Goal: Check status: Check status

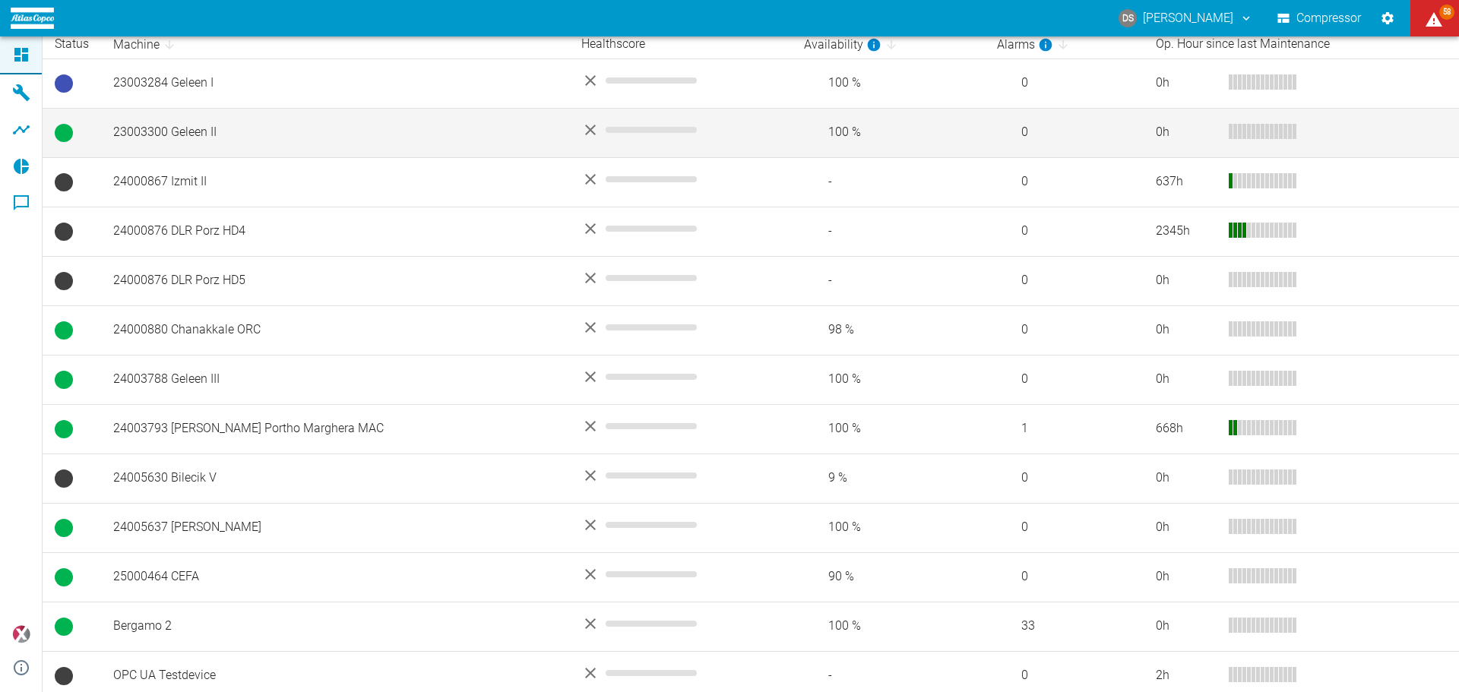
scroll to position [362, 0]
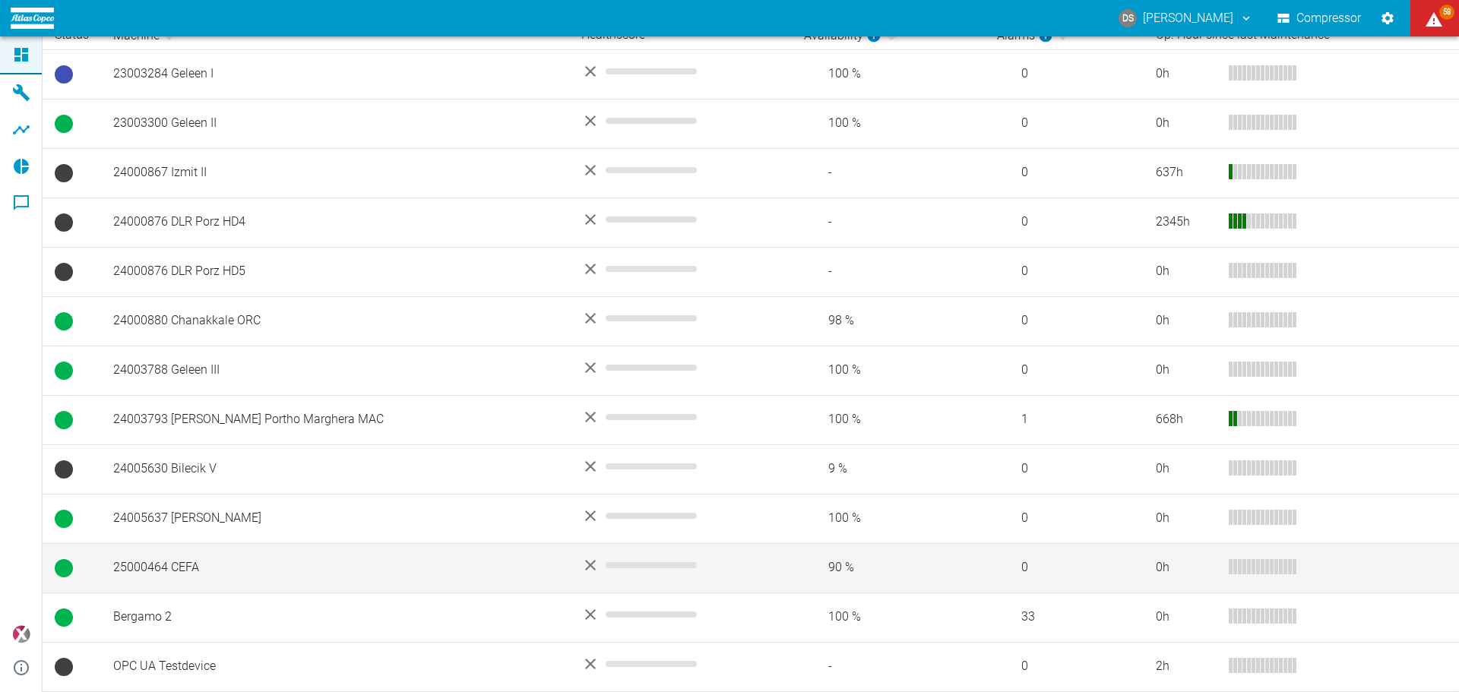
click at [144, 562] on td "25000464 CEFA" at bounding box center [335, 567] width 468 height 49
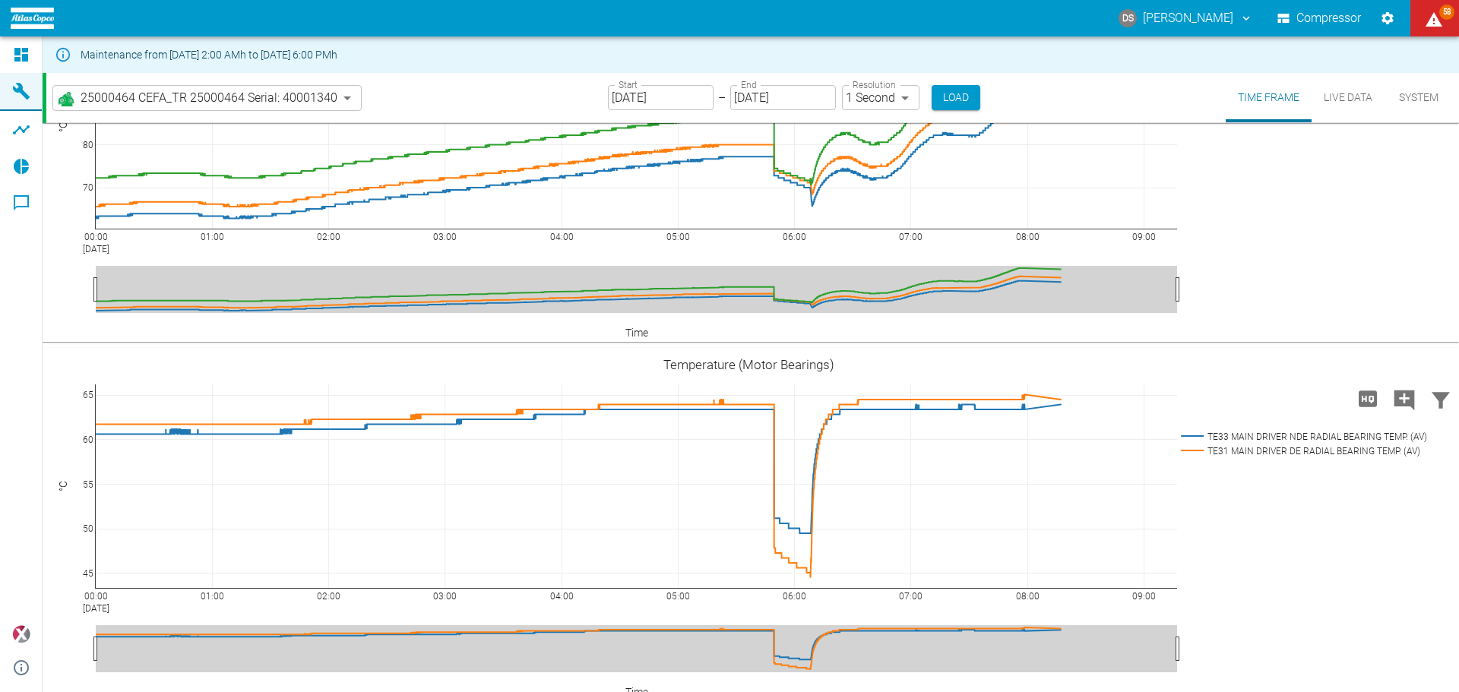
scroll to position [1292, 0]
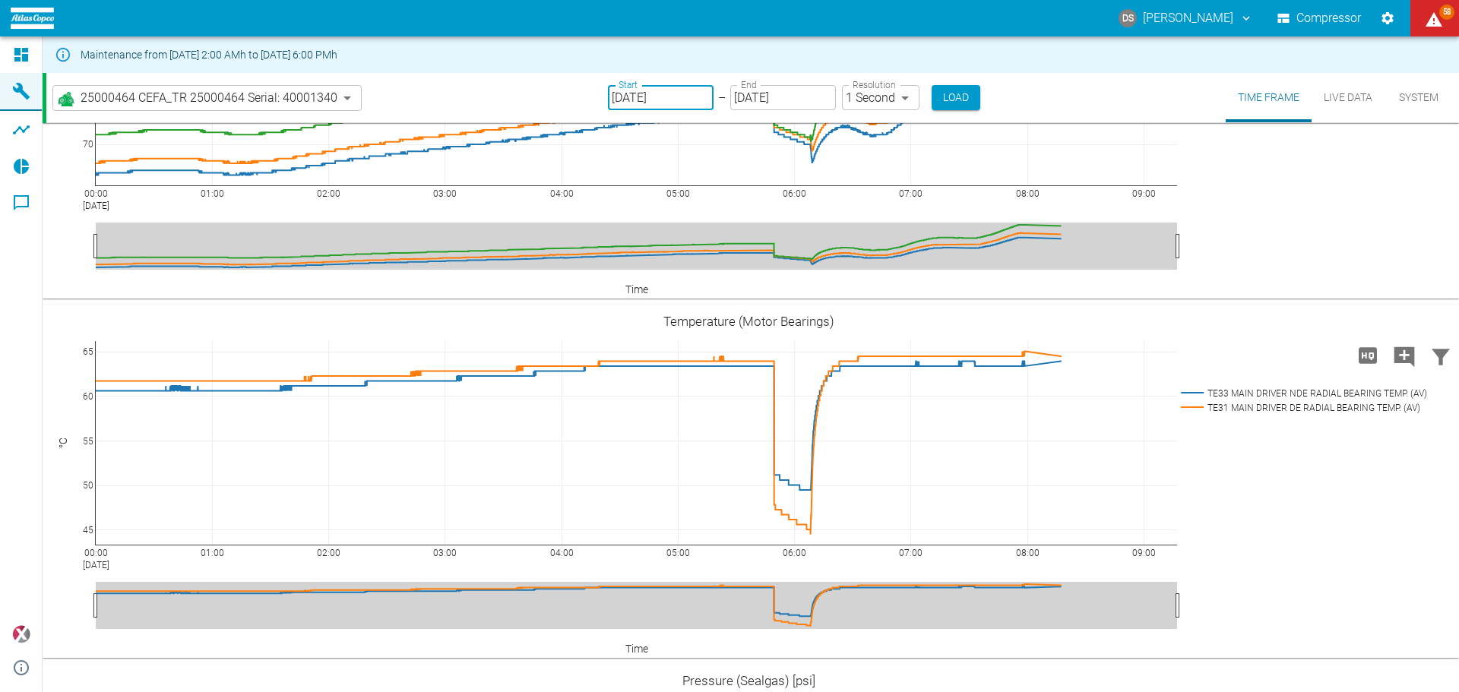
click at [661, 100] on input "[DATE]" at bounding box center [661, 97] width 106 height 25
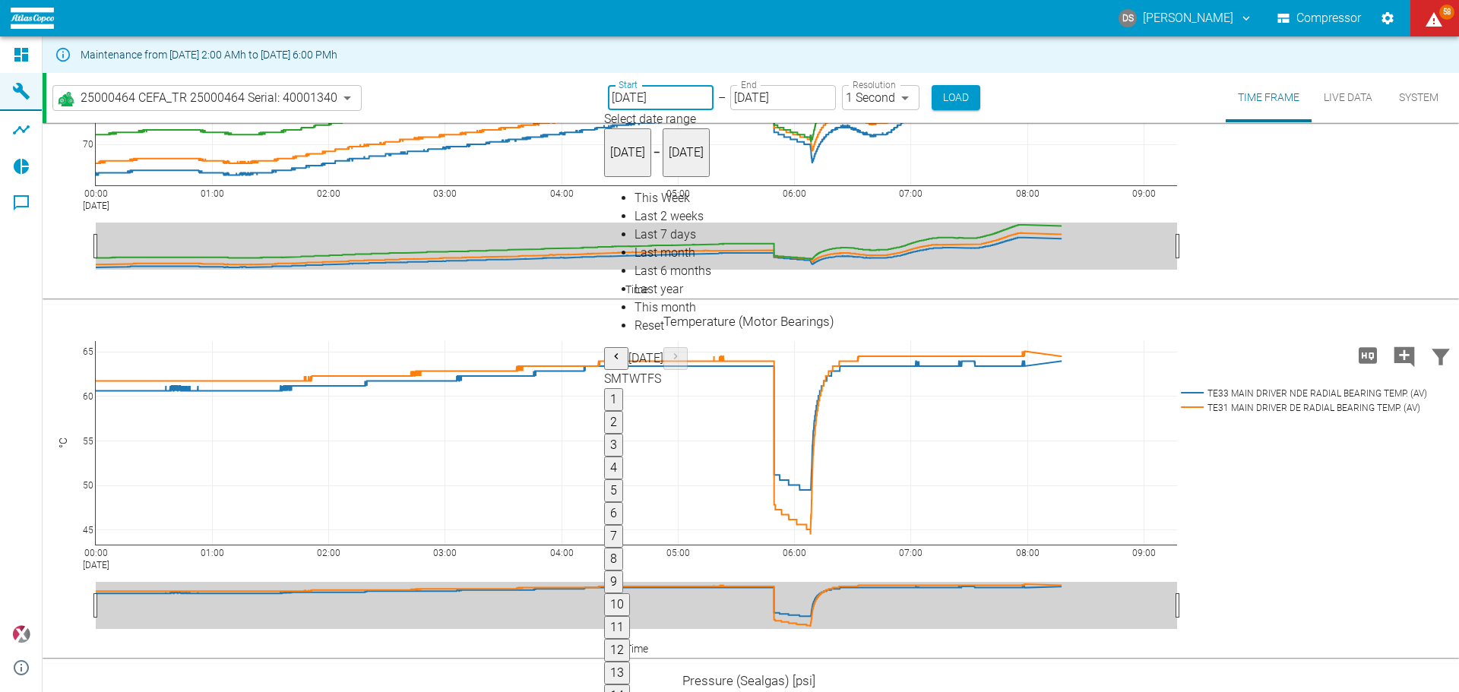
type input "08/12/2025"
type input "2min"
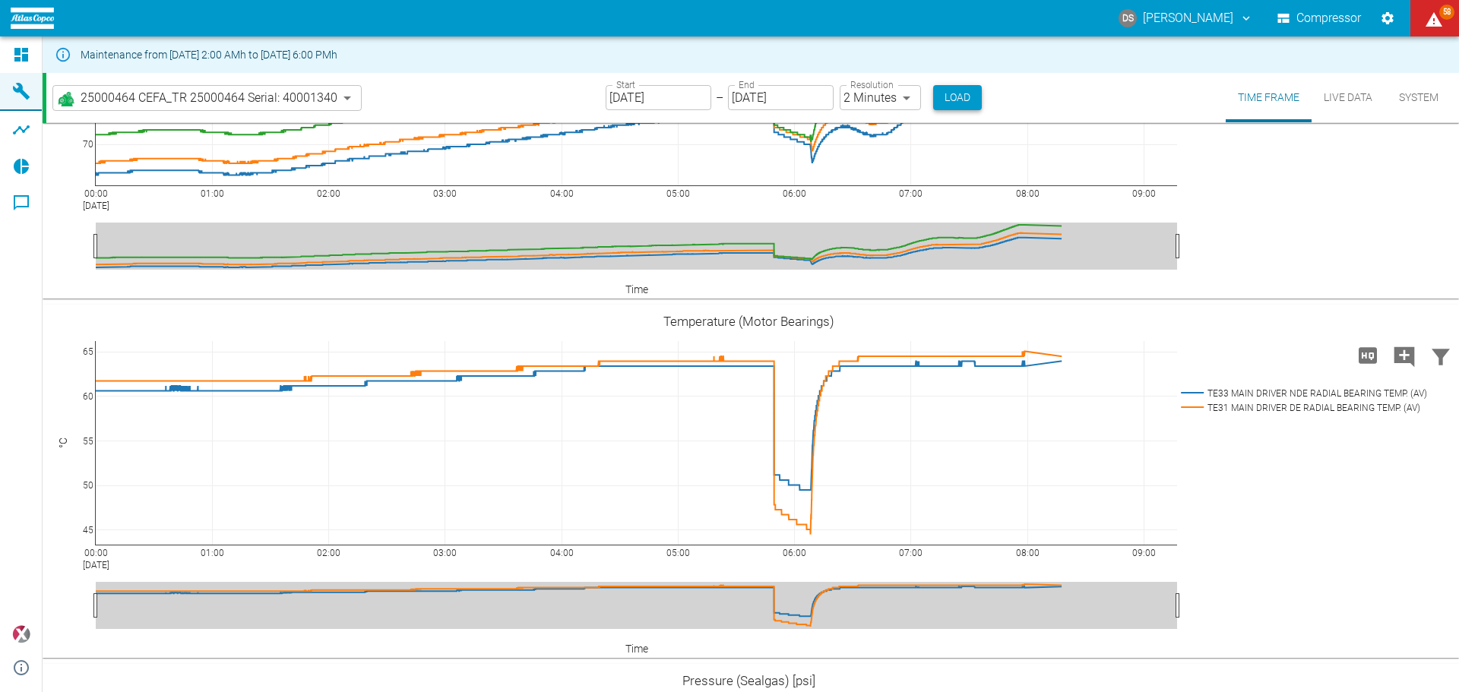
click at [961, 90] on button "Load" at bounding box center [957, 97] width 49 height 25
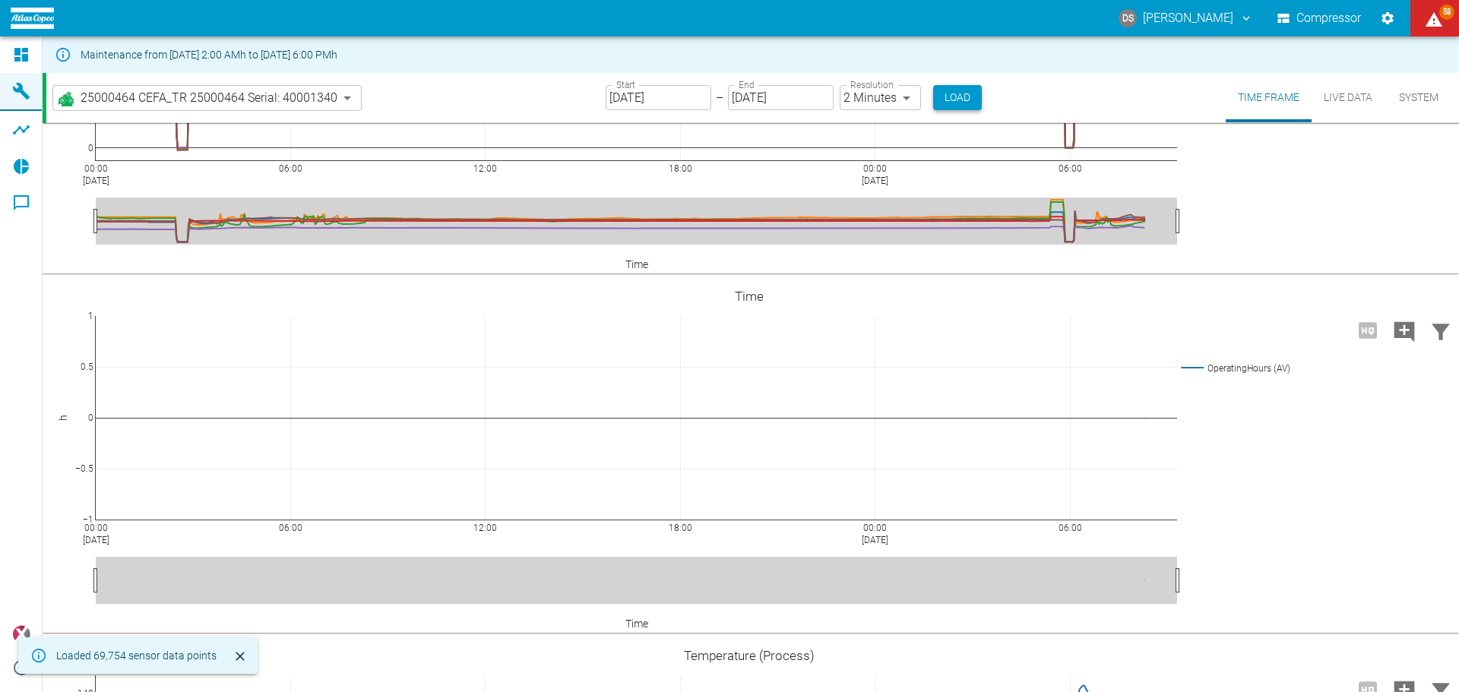
scroll to position [1292, 0]
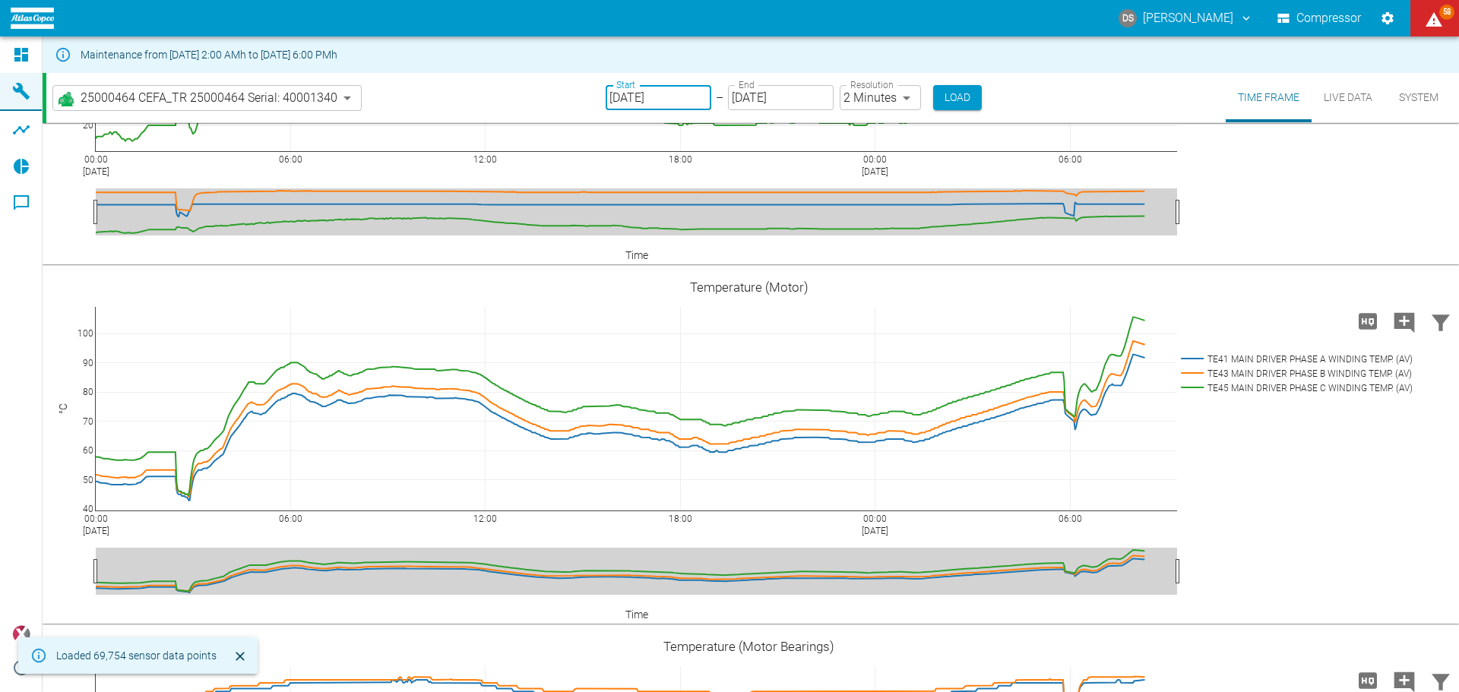
click at [681, 97] on input "08/12/2025" at bounding box center [659, 97] width 106 height 25
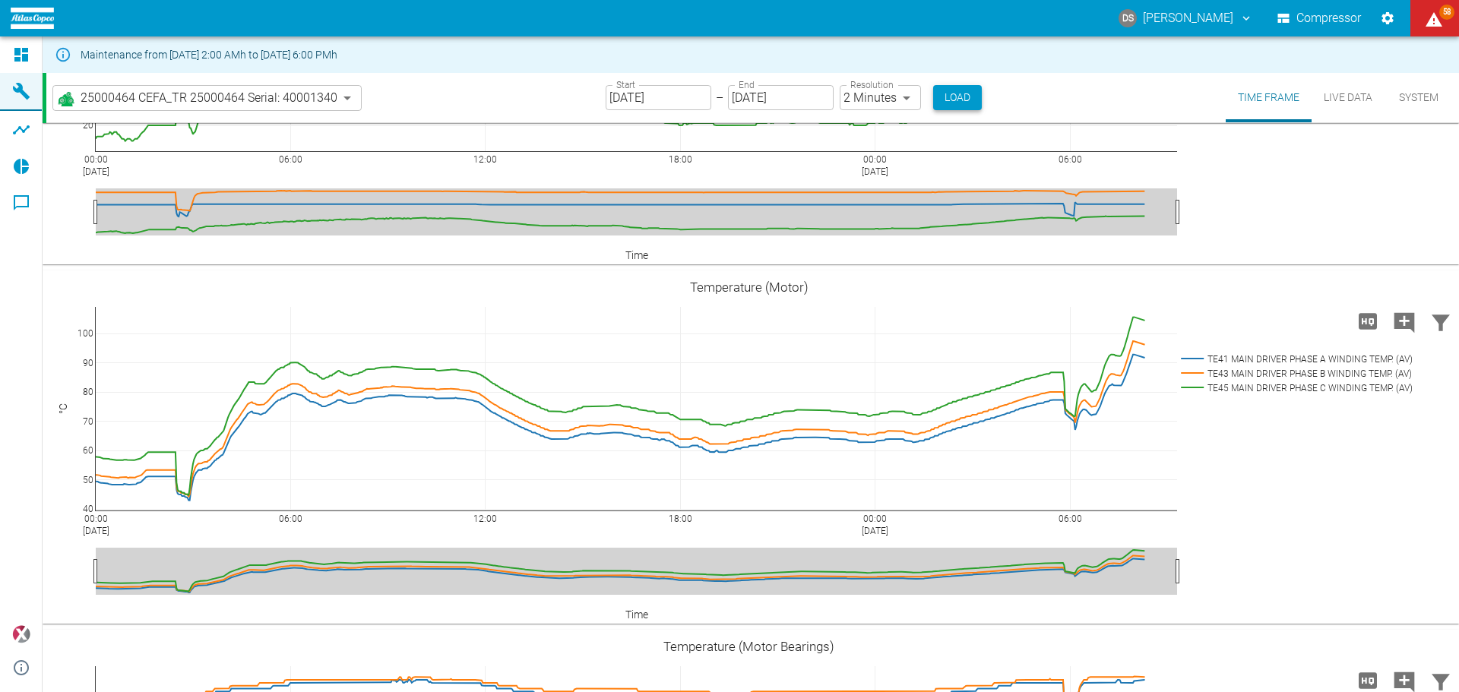
click at [965, 99] on button "Load" at bounding box center [957, 97] width 49 height 25
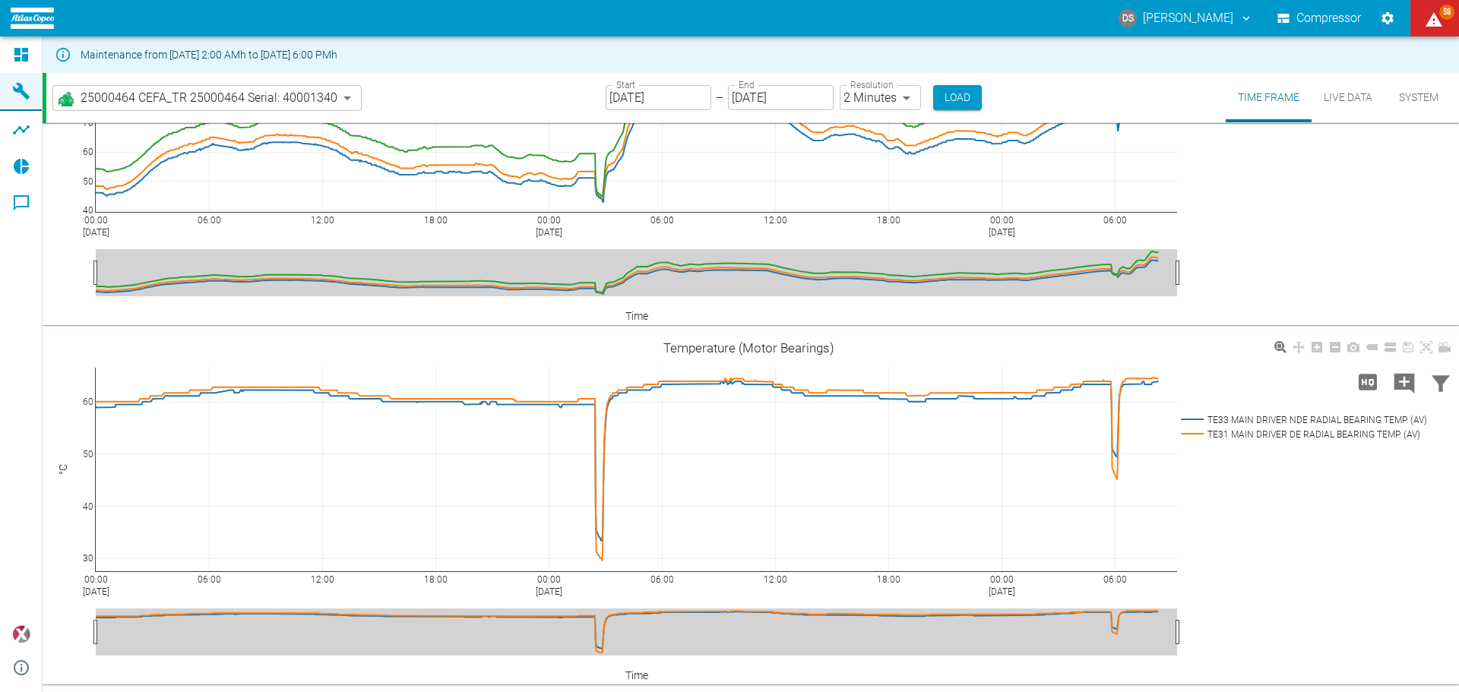
scroll to position [1292, 0]
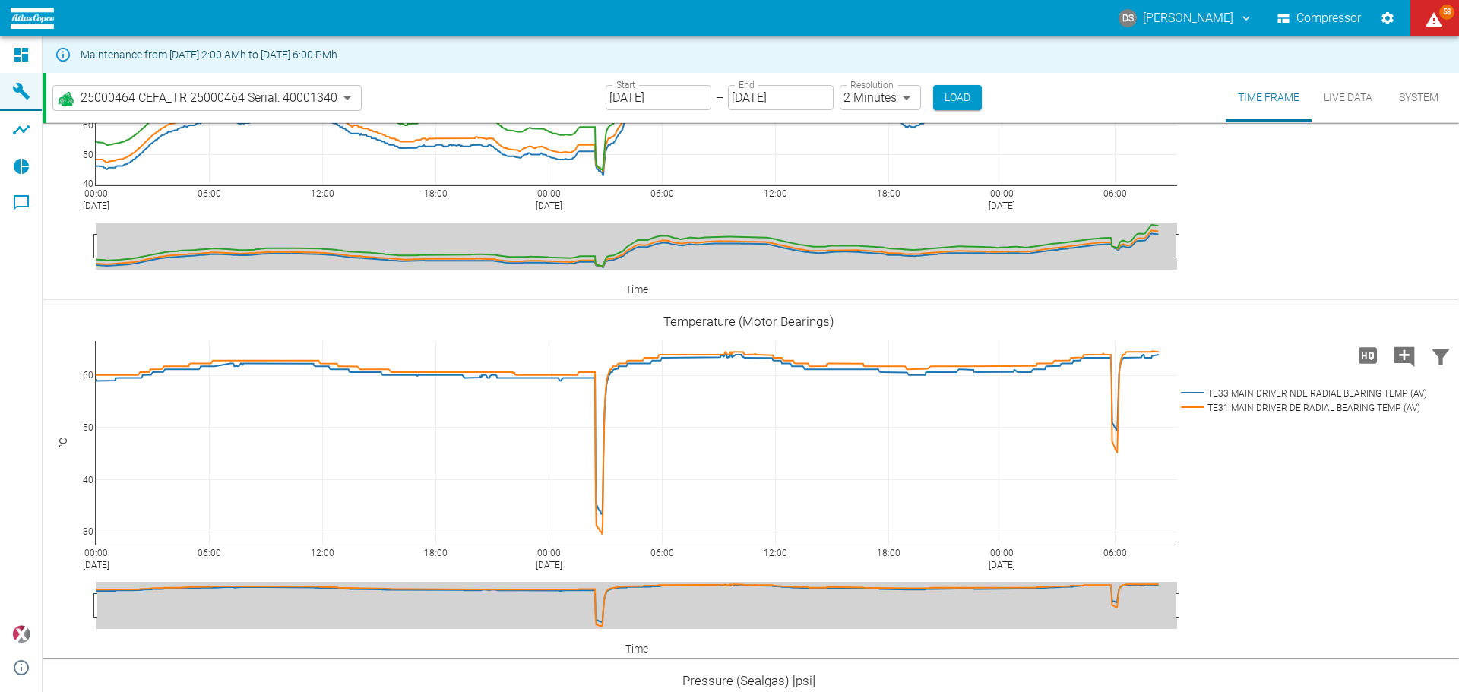
click at [688, 94] on input "08/11/2025" at bounding box center [659, 97] width 106 height 25
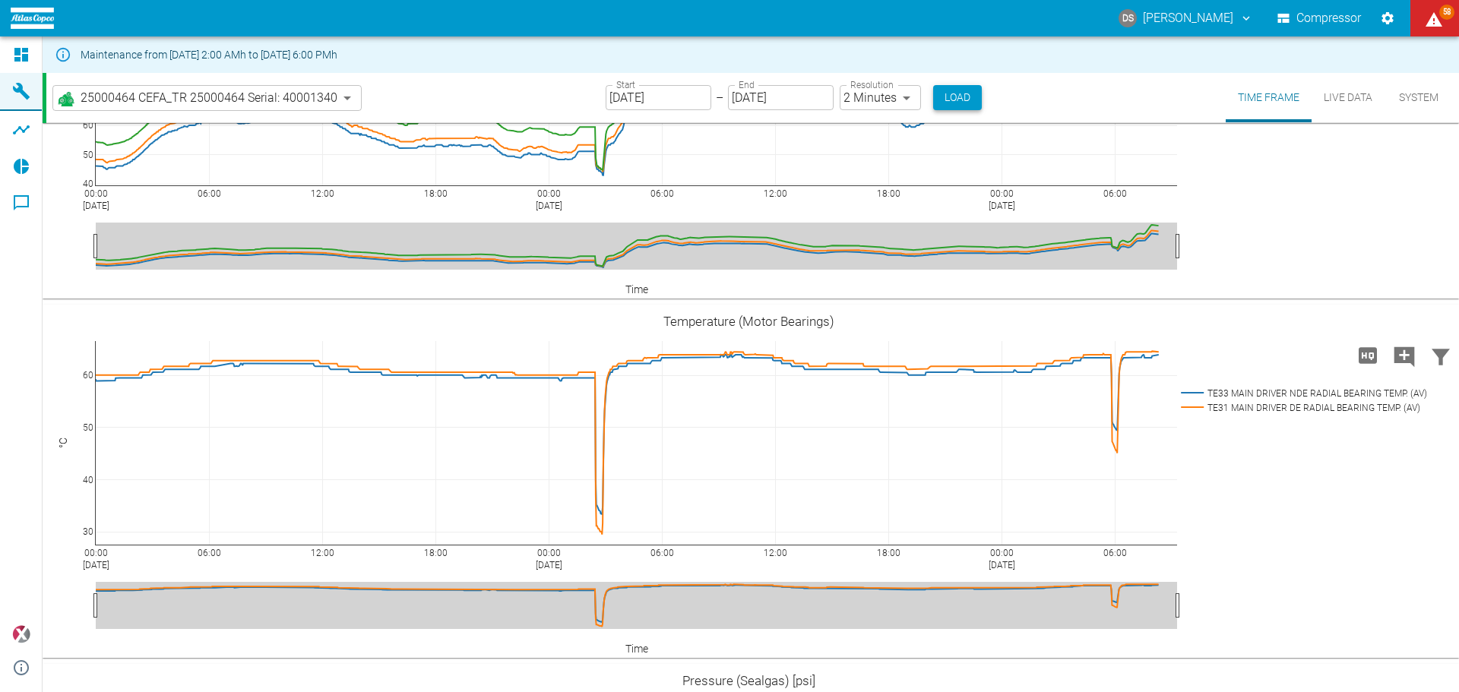
click at [957, 91] on button "Load" at bounding box center [957, 97] width 49 height 25
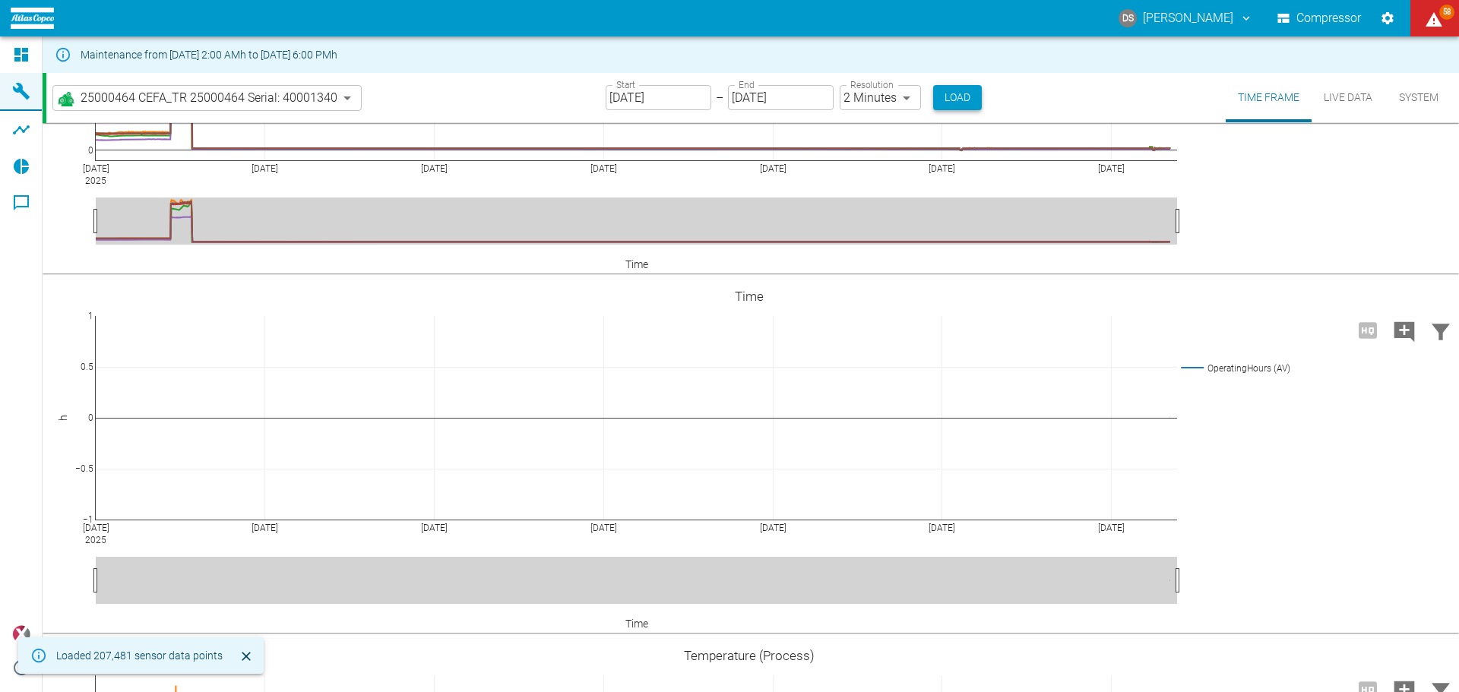
scroll to position [1292, 0]
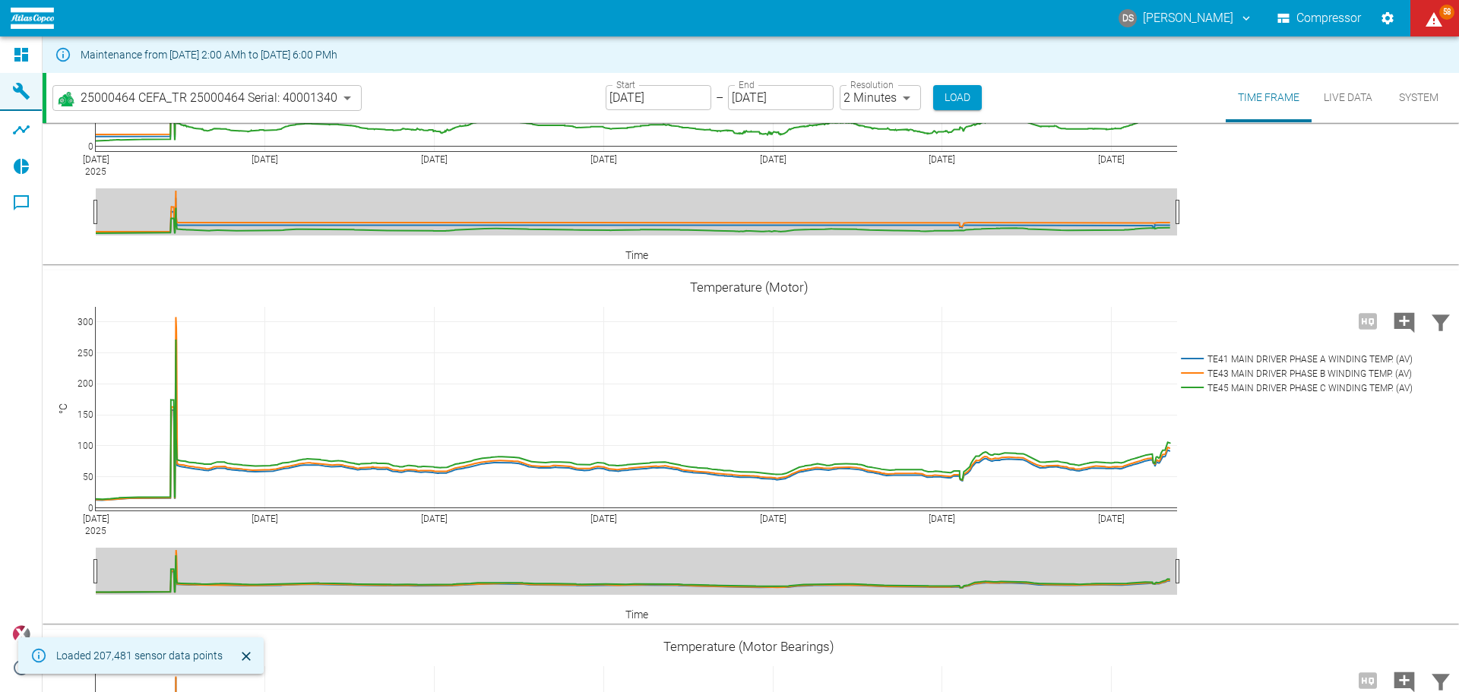
click at [657, 93] on input "08/07/2025" at bounding box center [659, 97] width 106 height 25
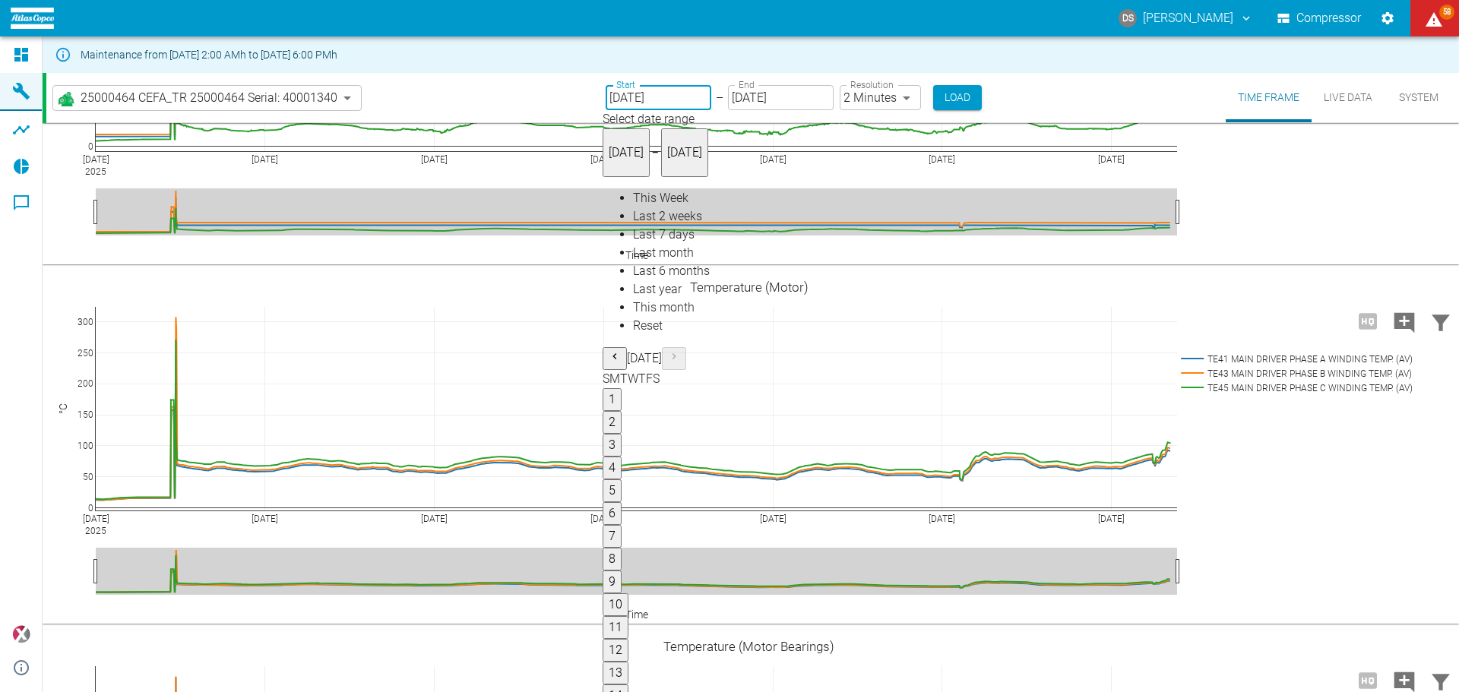
type input "[DATE]"
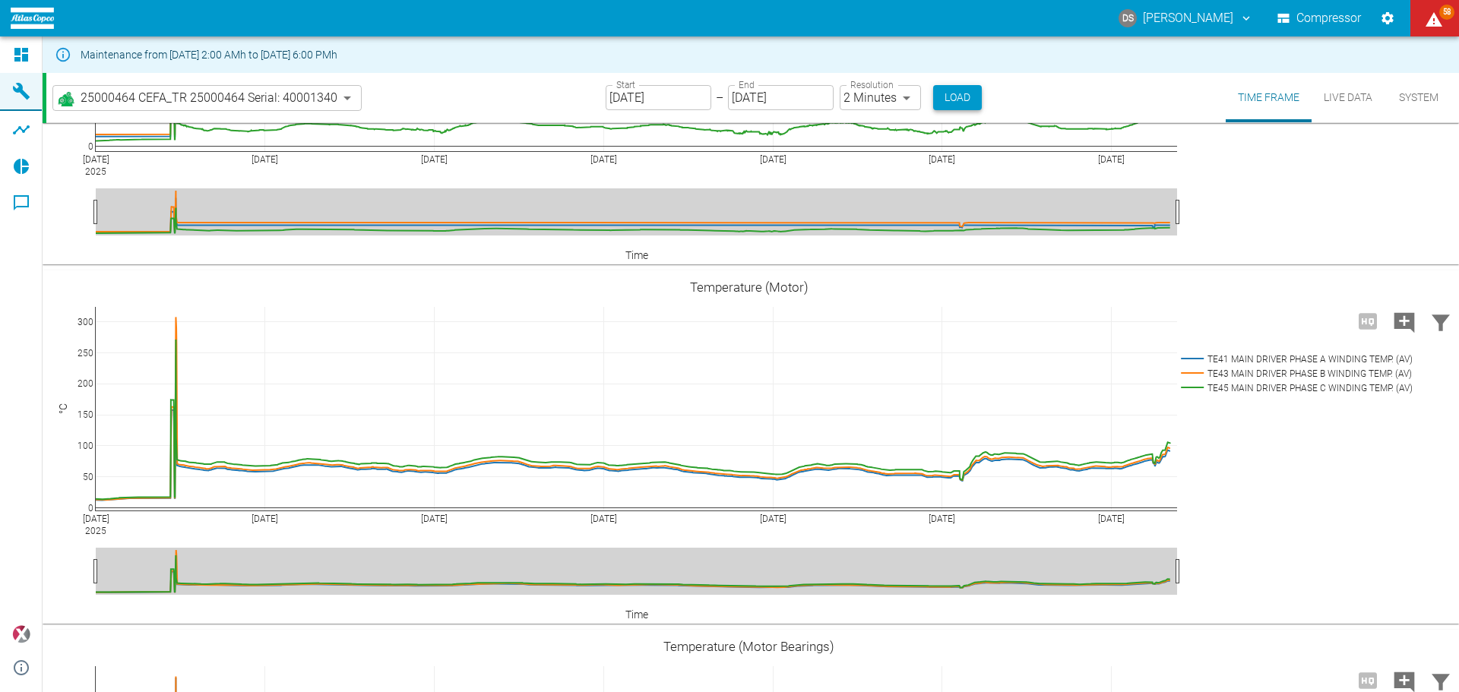
click at [970, 100] on button "Load" at bounding box center [957, 97] width 49 height 25
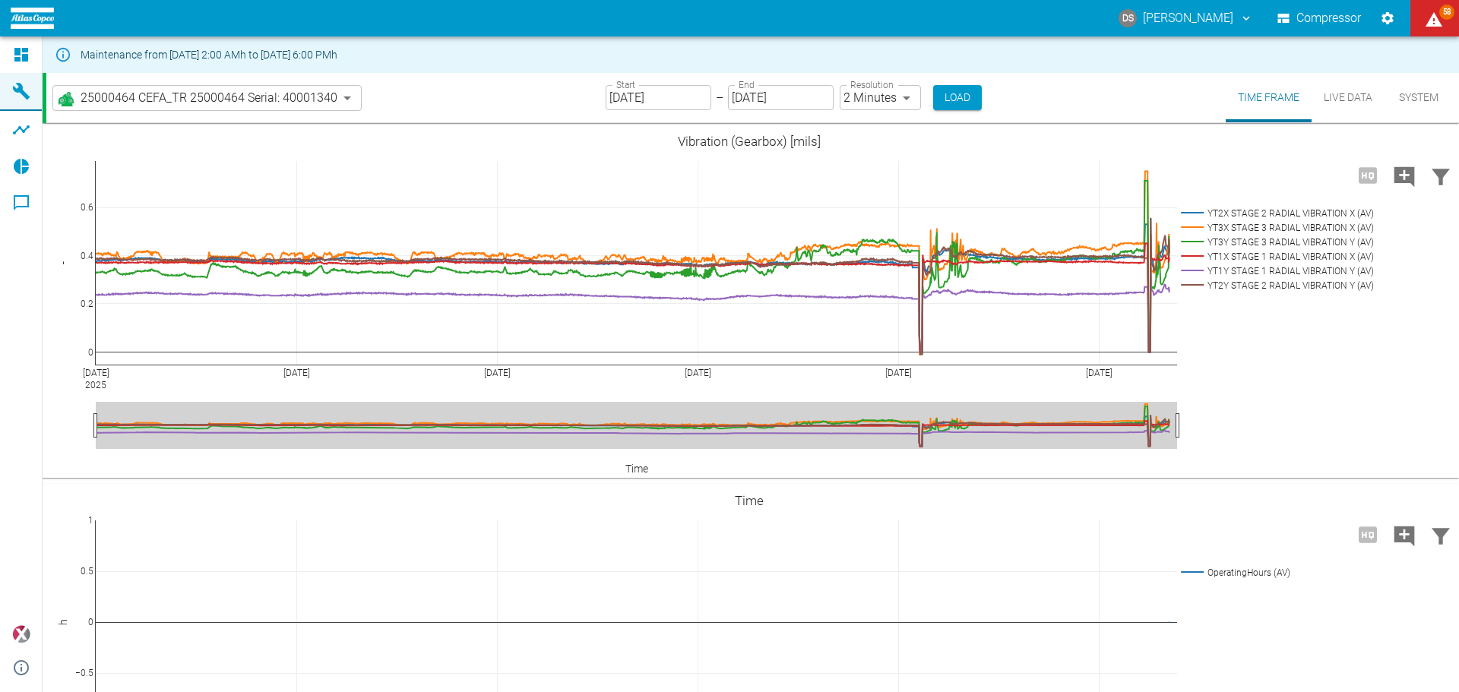
scroll to position [1216, 0]
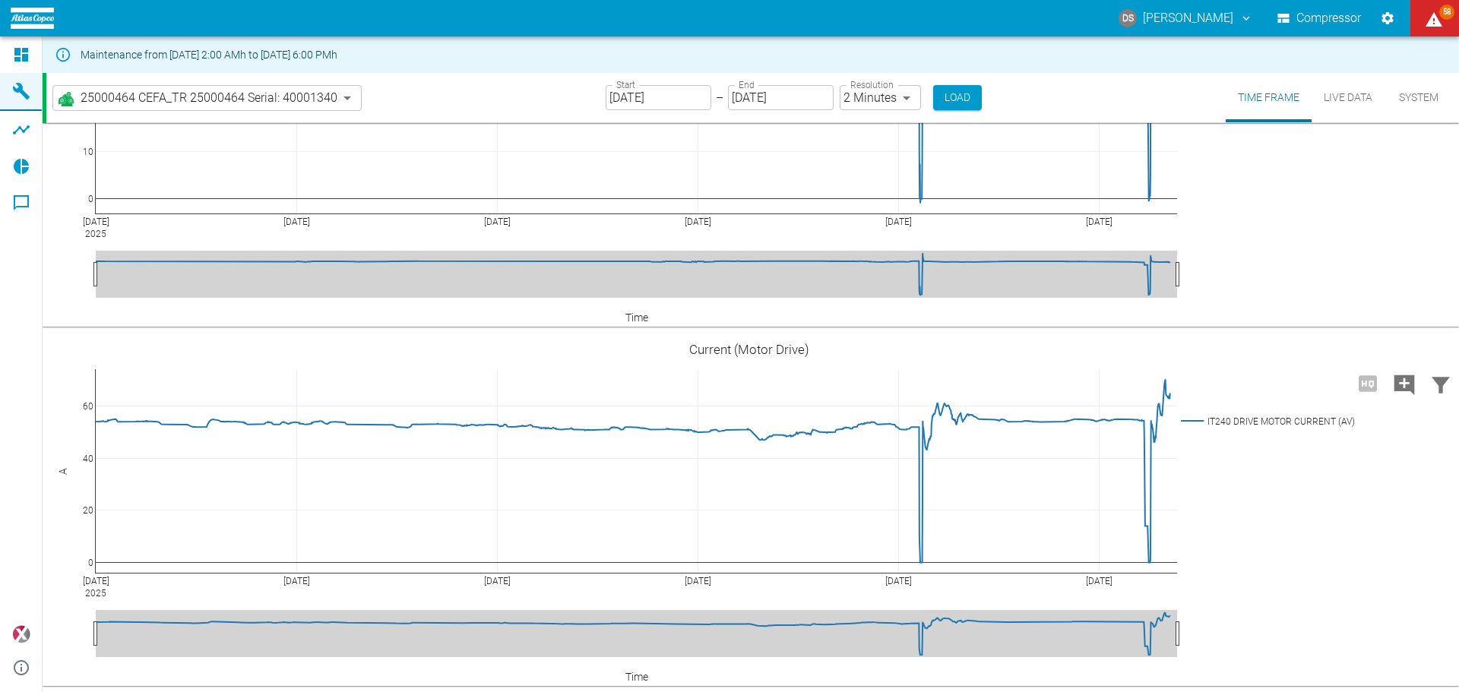
scroll to position [4825, 0]
click at [1303, 481] on div "Aug 8 2025 Aug 9 Aug 10 Aug 11 Aug 12 Aug 13 0 20 40 60 IT240 DRIVE MOTOR CURRE…" at bounding box center [749, 510] width 1413 height 342
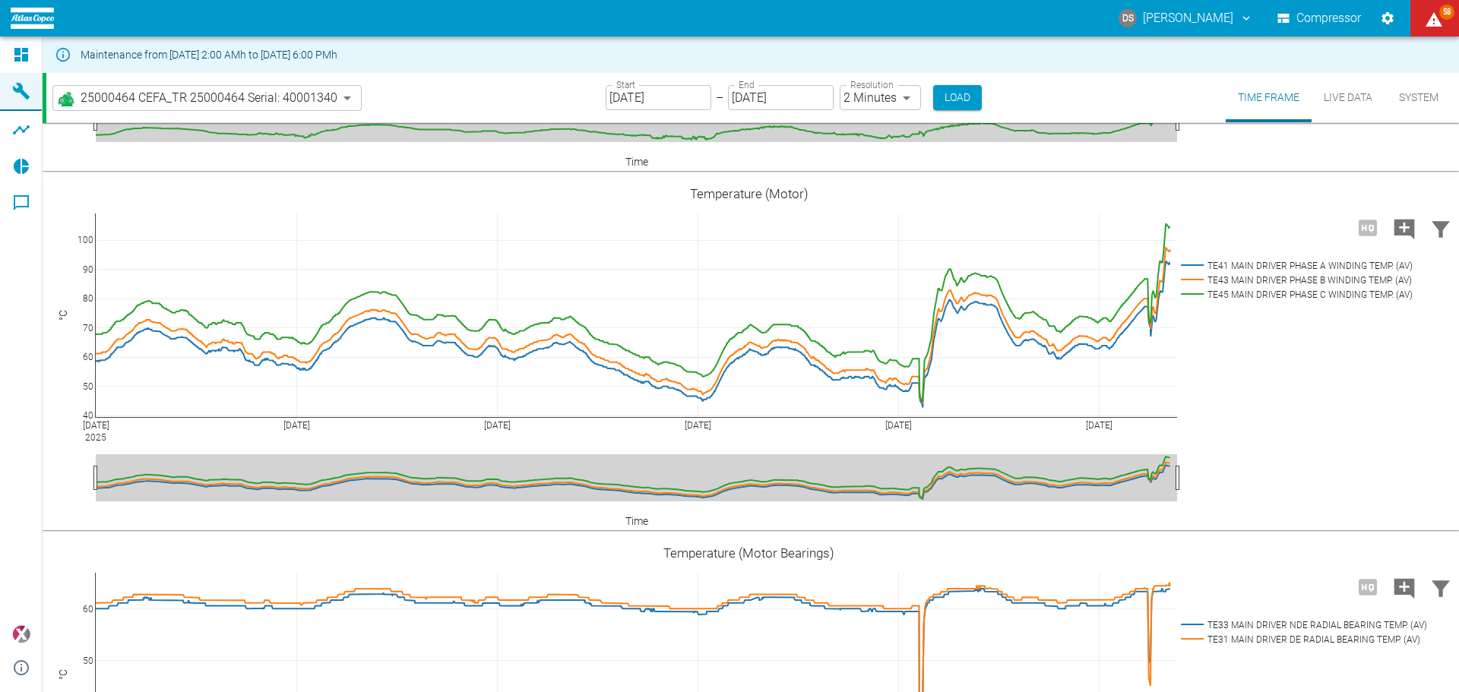
scroll to position [1177, 0]
